Goal: Task Accomplishment & Management: Use online tool/utility

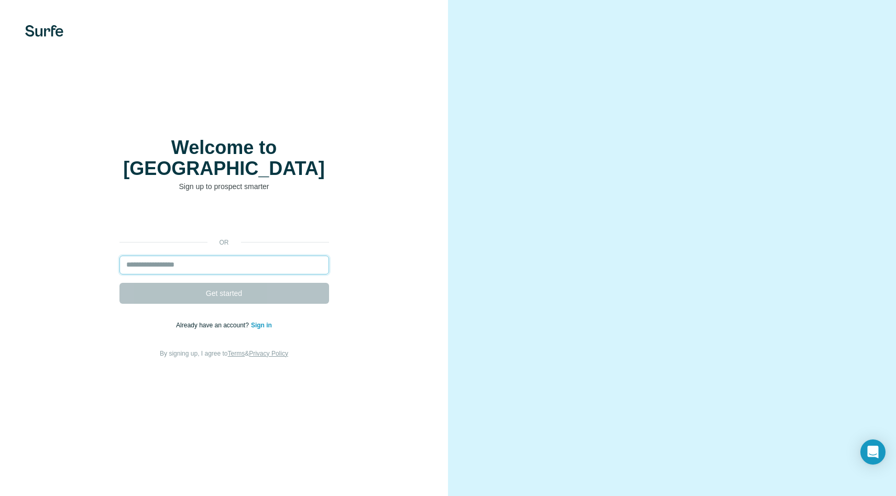
click at [193, 256] on input "email" at bounding box center [224, 265] width 210 height 19
type input "**********"
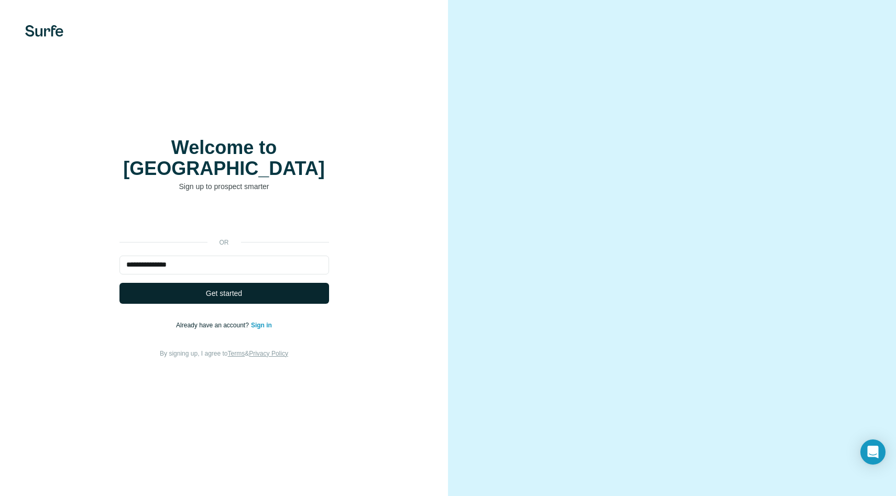
click at [170, 283] on button "Get started" at bounding box center [224, 293] width 210 height 21
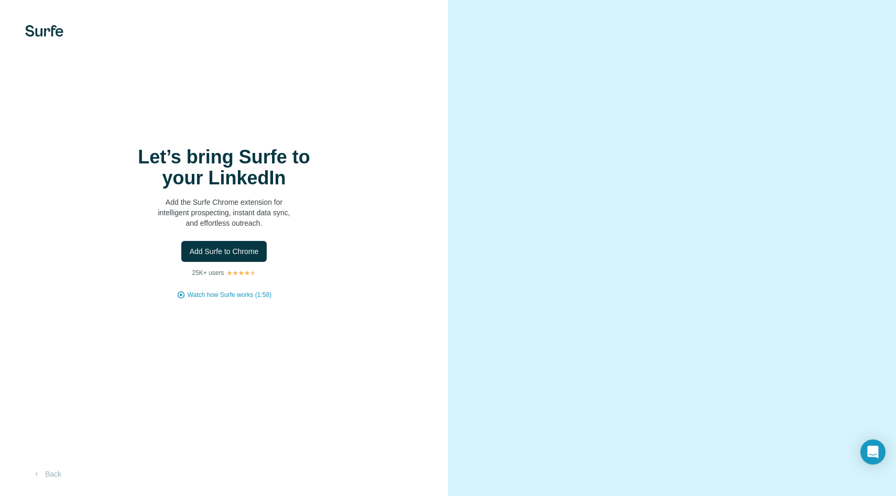
click at [122, 257] on div "Add Surfe to Chrome" at bounding box center [224, 251] width 406 height 21
click at [221, 295] on span "Watch how Surfe works (1:58)" at bounding box center [230, 294] width 84 height 9
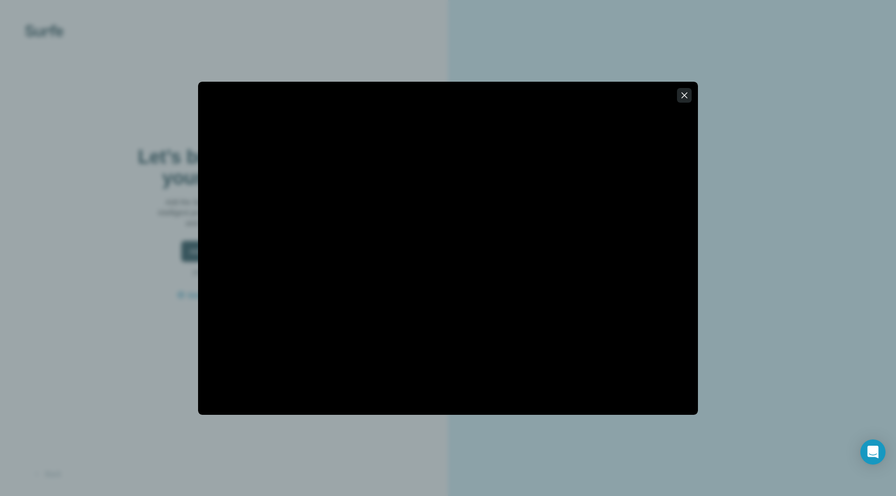
click at [683, 93] on icon "button" at bounding box center [684, 95] width 10 height 10
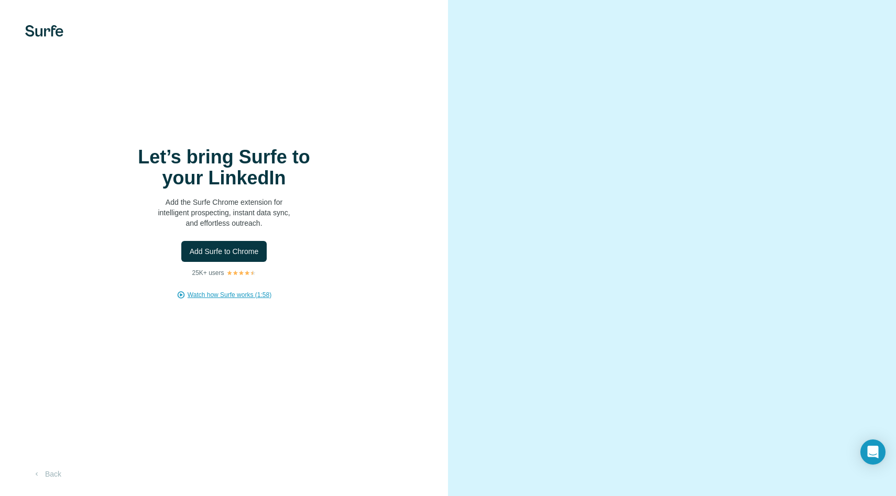
click at [387, 227] on div "Let’s bring Surfe to your LinkedIn Add the Surfe Chrome extension for intellige…" at bounding box center [224, 223] width 406 height 153
click at [211, 249] on span "Add Surfe to Chrome" at bounding box center [224, 251] width 69 height 10
click at [221, 249] on span "Add Surfe to Chrome" at bounding box center [224, 251] width 69 height 10
click at [213, 250] on span "Add Surfe to Chrome" at bounding box center [224, 251] width 69 height 10
click at [220, 249] on span "Add Surfe to Chrome" at bounding box center [224, 251] width 69 height 10
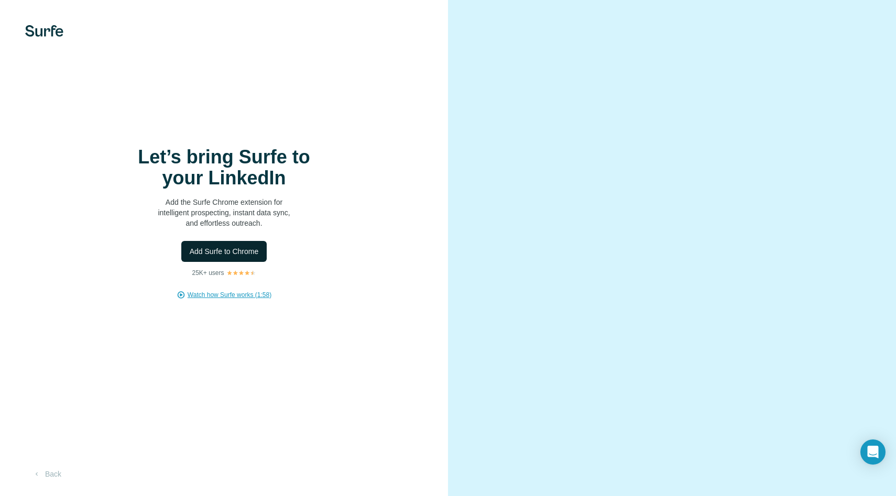
click at [222, 249] on span "Add Surfe to Chrome" at bounding box center [224, 251] width 69 height 10
click at [396, 70] on div "Let’s bring Surfe to your LinkedIn Add the Surfe Chrome extension for intellige…" at bounding box center [224, 248] width 448 height 496
click at [469, 244] on div at bounding box center [672, 248] width 448 height 496
